Goal: Book appointment/travel/reservation

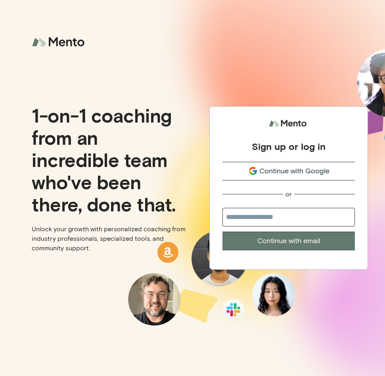
click at [291, 175] on span "Continue with Google" at bounding box center [294, 171] width 70 height 11
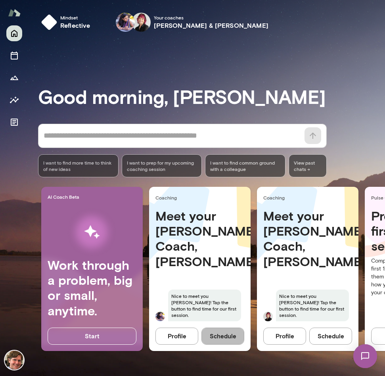
click at [221, 332] on button "Schedule" at bounding box center [223, 336] width 43 height 17
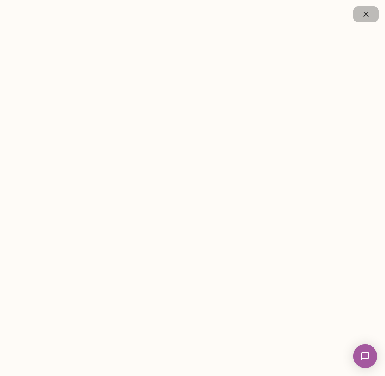
click at [364, 14] on icon "button" at bounding box center [366, 15] width 10 height 10
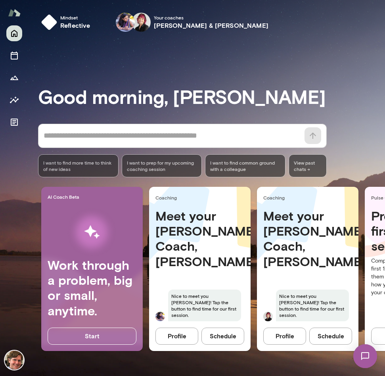
click at [325, 333] on button "Schedule" at bounding box center [330, 336] width 43 height 17
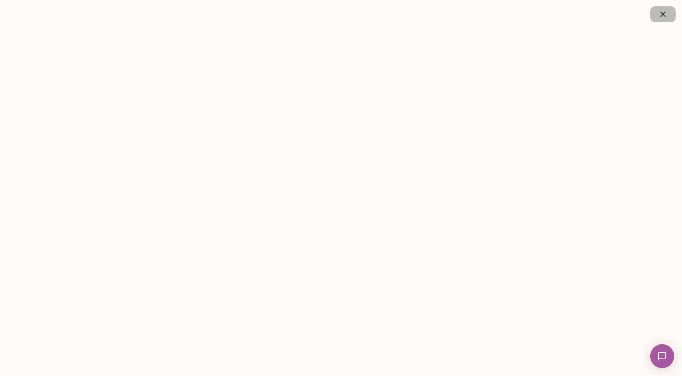
click at [385, 13] on icon "button" at bounding box center [662, 14] width 5 height 5
